Goal: Task Accomplishment & Management: Use online tool/utility

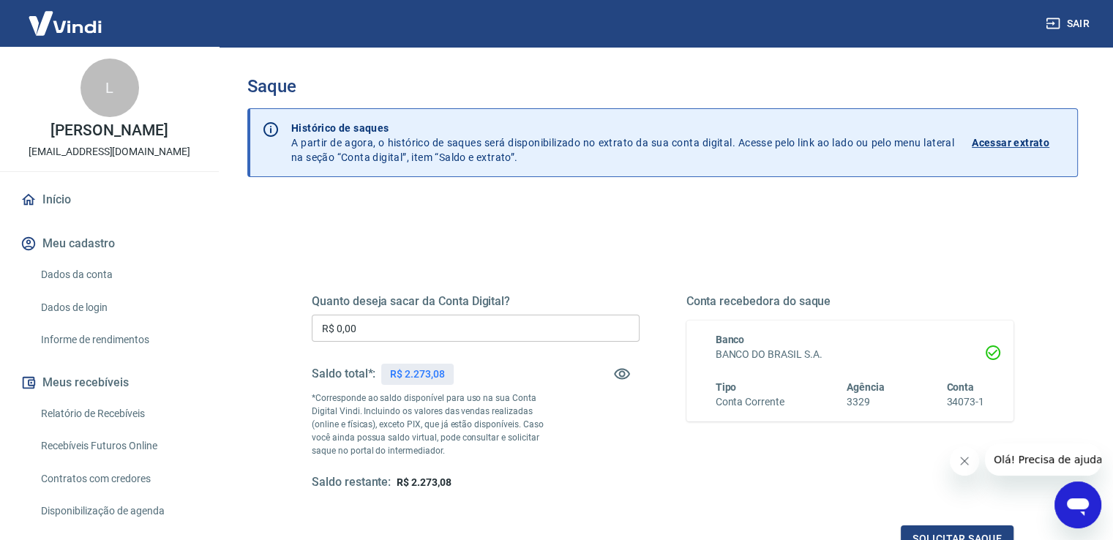
drag, startPoint x: 416, startPoint y: 327, endPoint x: 268, endPoint y: 318, distance: 148.1
click at [269, 319] on div "Quanto deseja sacar da Conta Digital? R$ 0,00 ​ Saldo total*: R$ 2.273,08 *Corr…" at bounding box center [662, 462] width 831 height 523
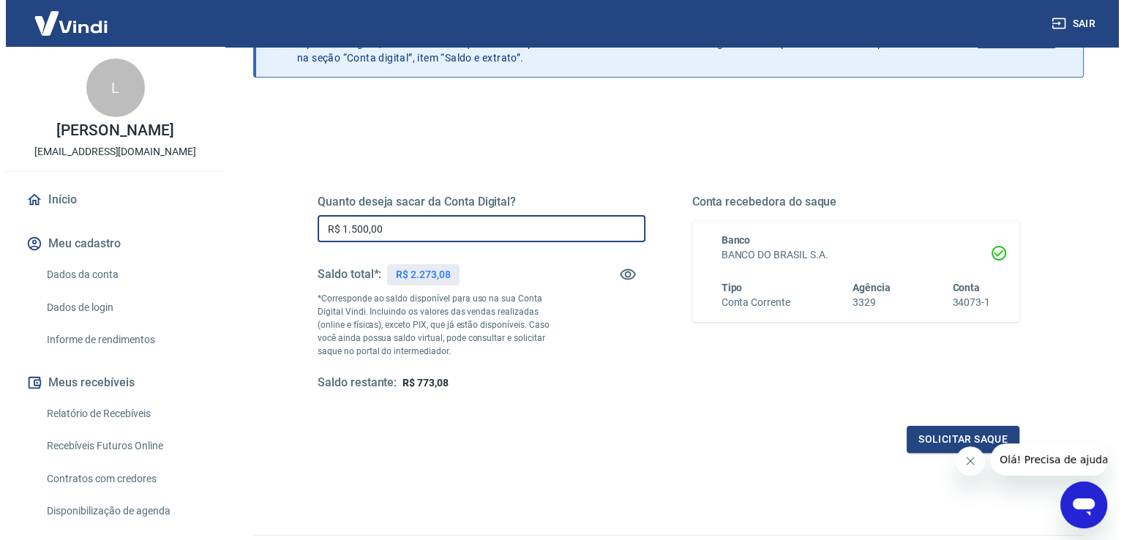
scroll to position [183, 0]
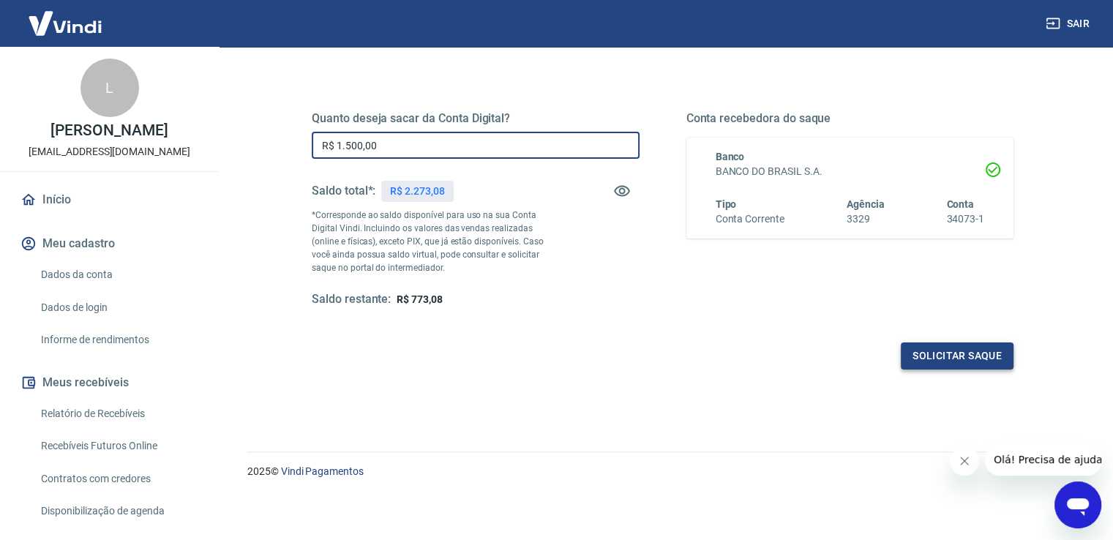
type input "R$ 1.500,00"
click at [937, 355] on button "Solicitar saque" at bounding box center [957, 356] width 113 height 27
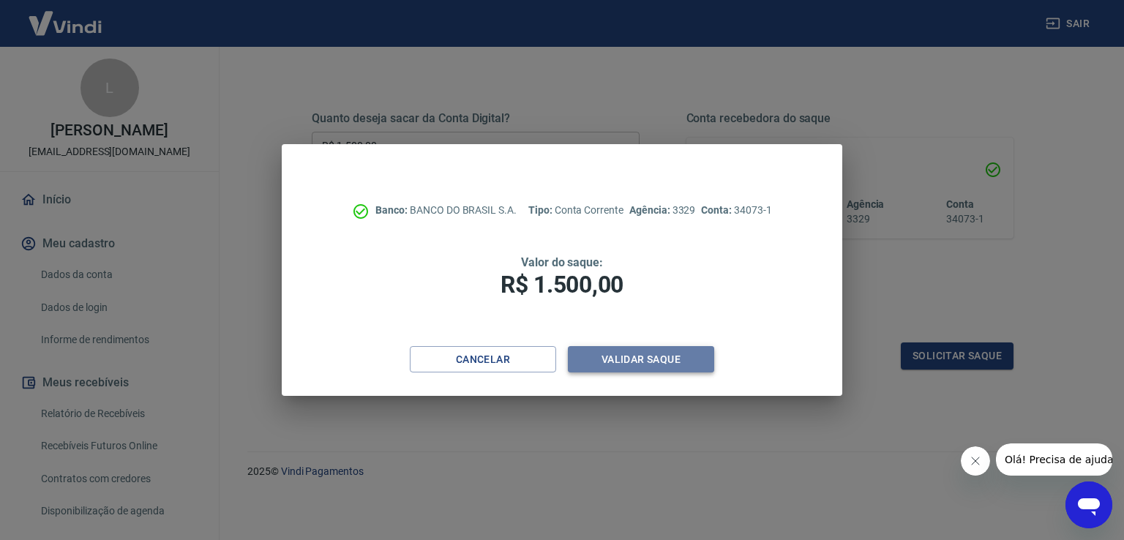
click at [663, 361] on button "Validar saque" at bounding box center [641, 359] width 146 height 27
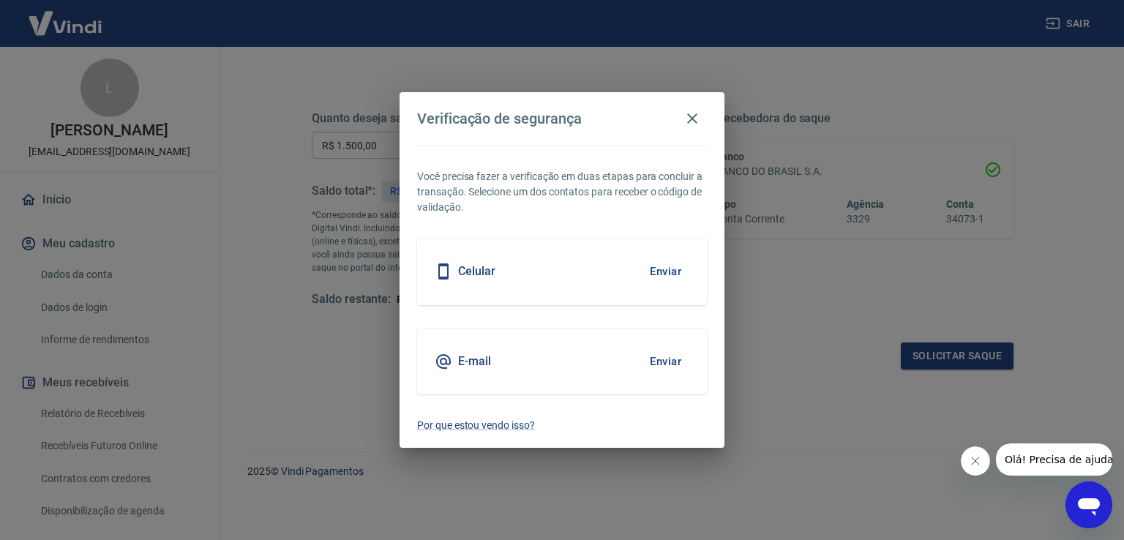
click at [662, 358] on button "Enviar" at bounding box center [666, 361] width 48 height 31
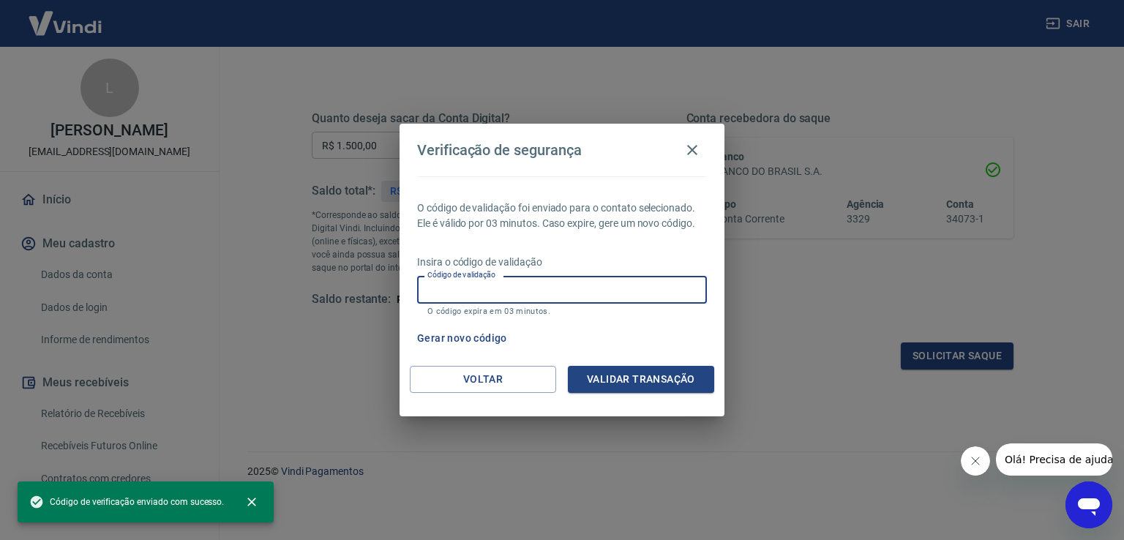
click at [505, 293] on input "Código de validação" at bounding box center [562, 289] width 290 height 27
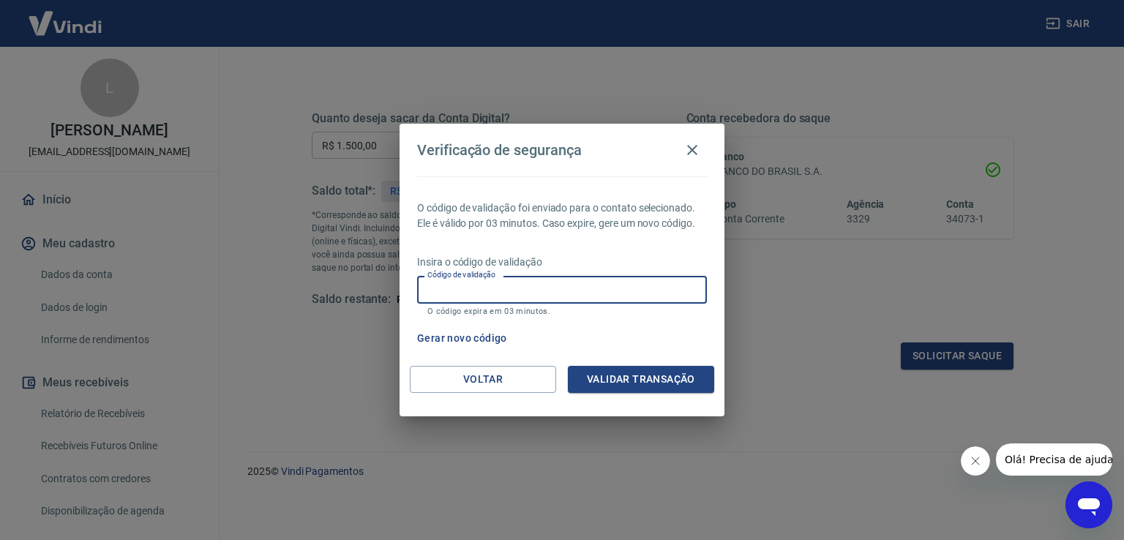
paste input "414255"
type input "414255"
click at [621, 376] on button "Validar transação" at bounding box center [641, 379] width 146 height 27
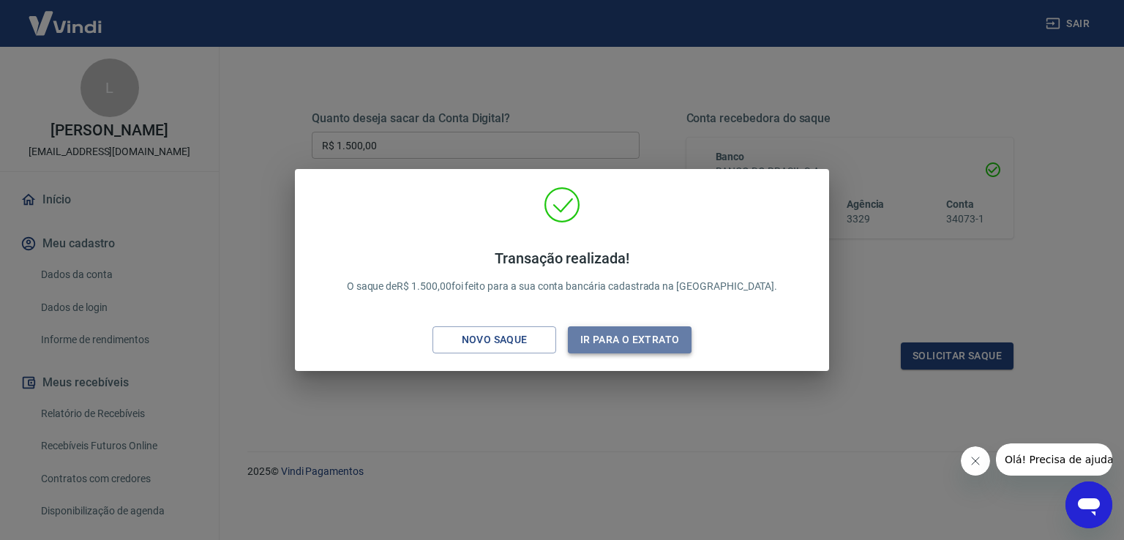
click at [630, 346] on button "Ir para o extrato" at bounding box center [630, 339] width 124 height 27
